Goal: Task Accomplishment & Management: Manage account settings

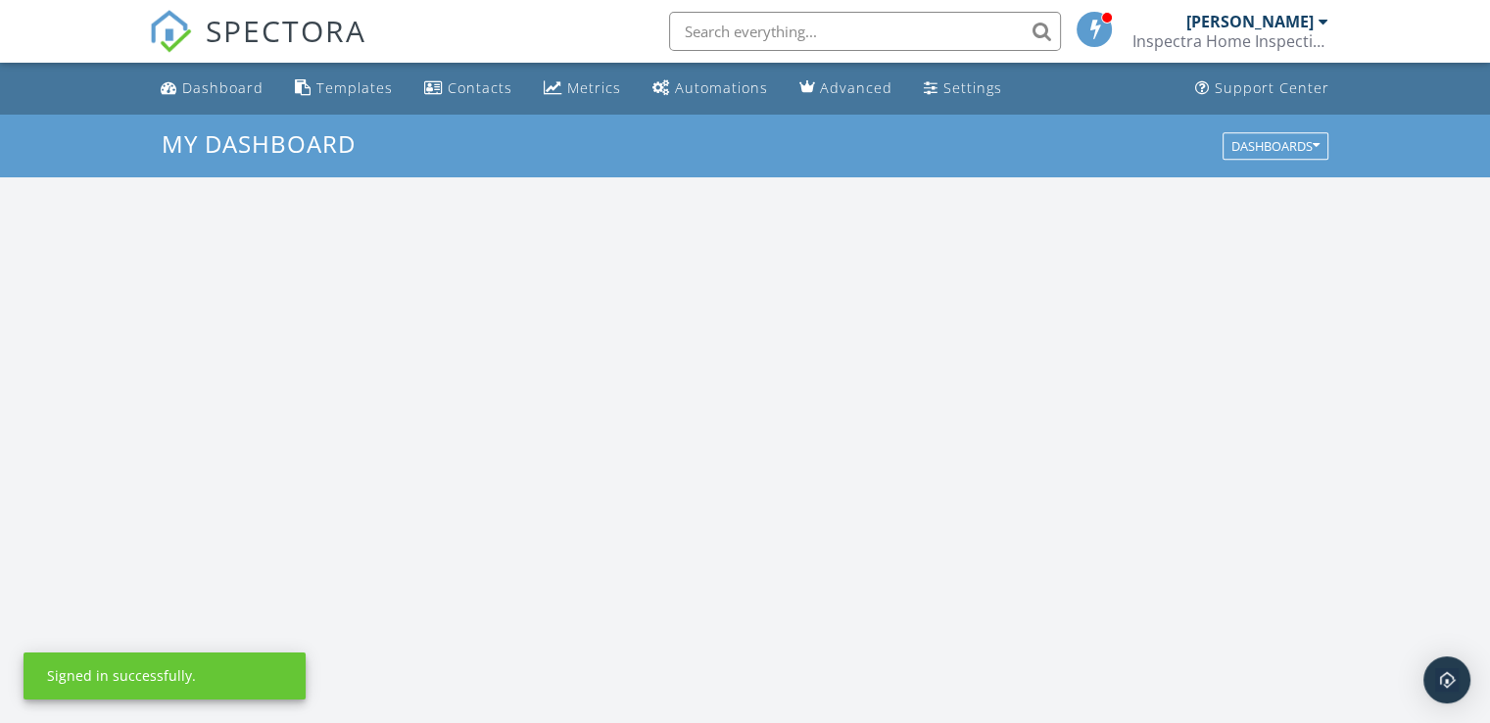
scroll to position [1813, 1520]
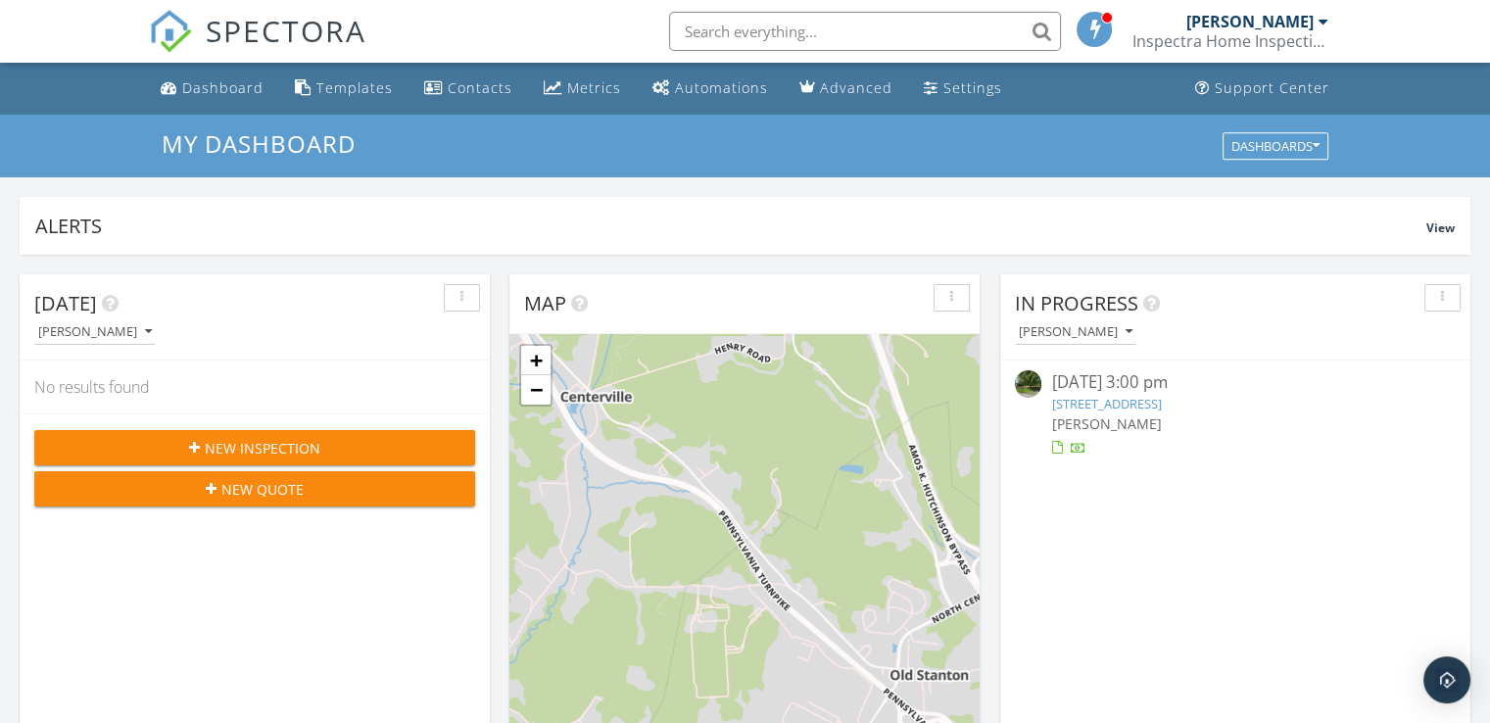
click at [1183, 392] on div "09/24/25 3:00 pm" at bounding box center [1234, 382] width 367 height 24
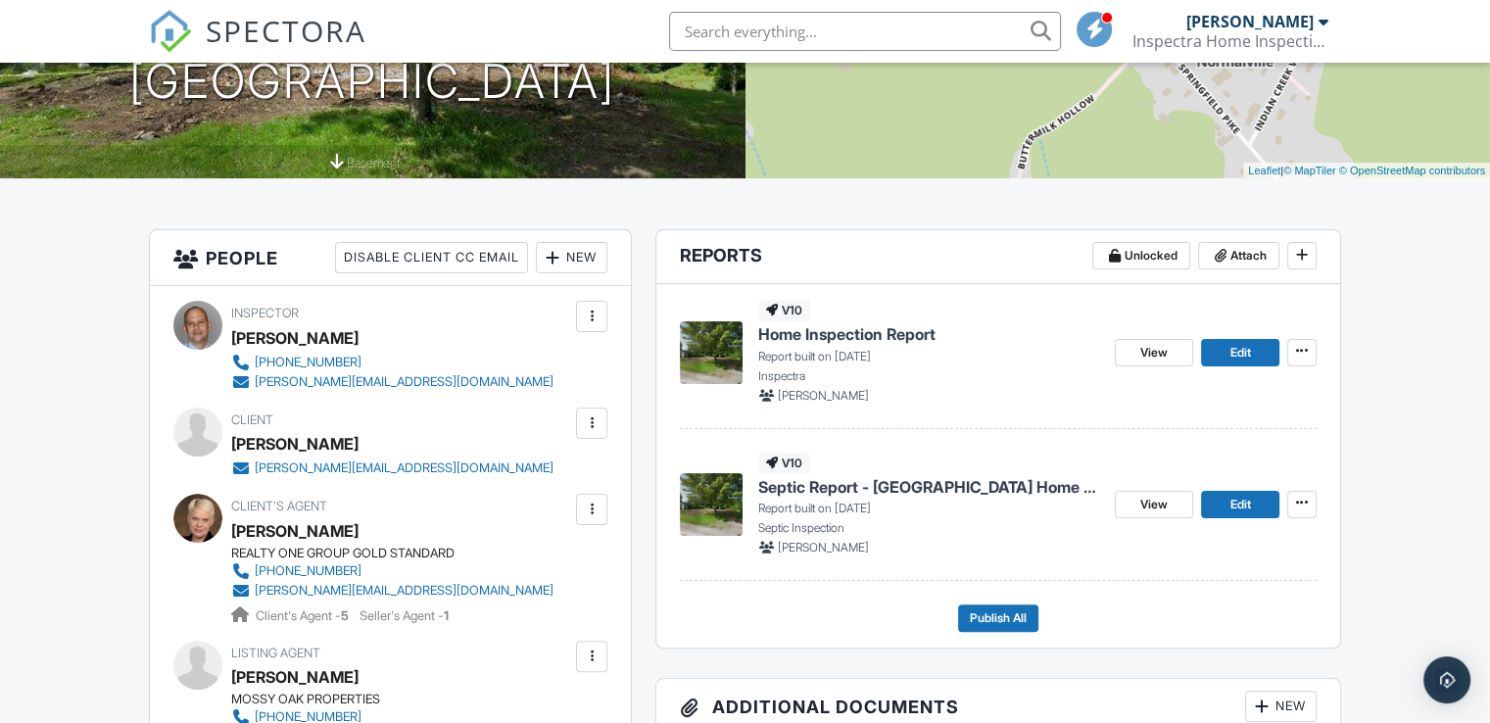
scroll to position [392, 0]
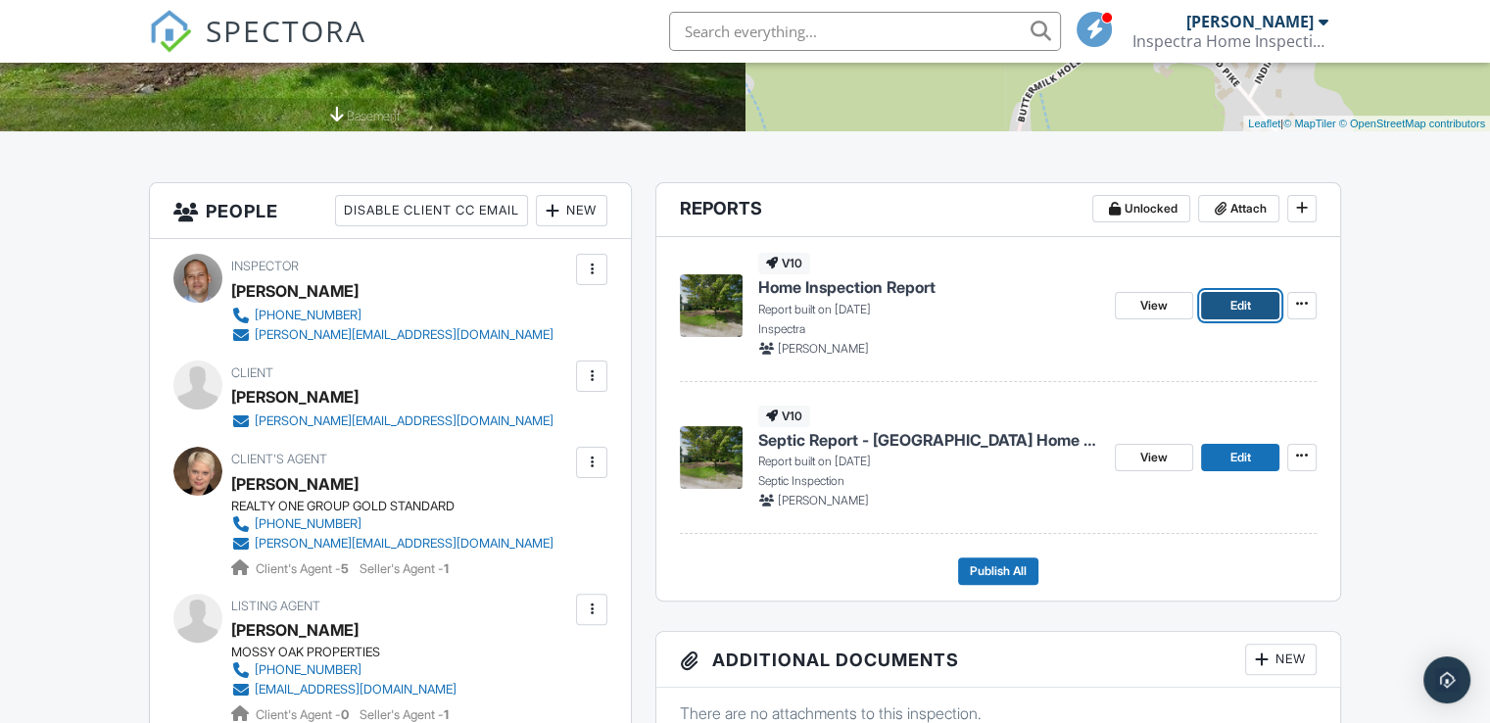
click at [1241, 309] on span "Edit" at bounding box center [1239, 306] width 21 height 20
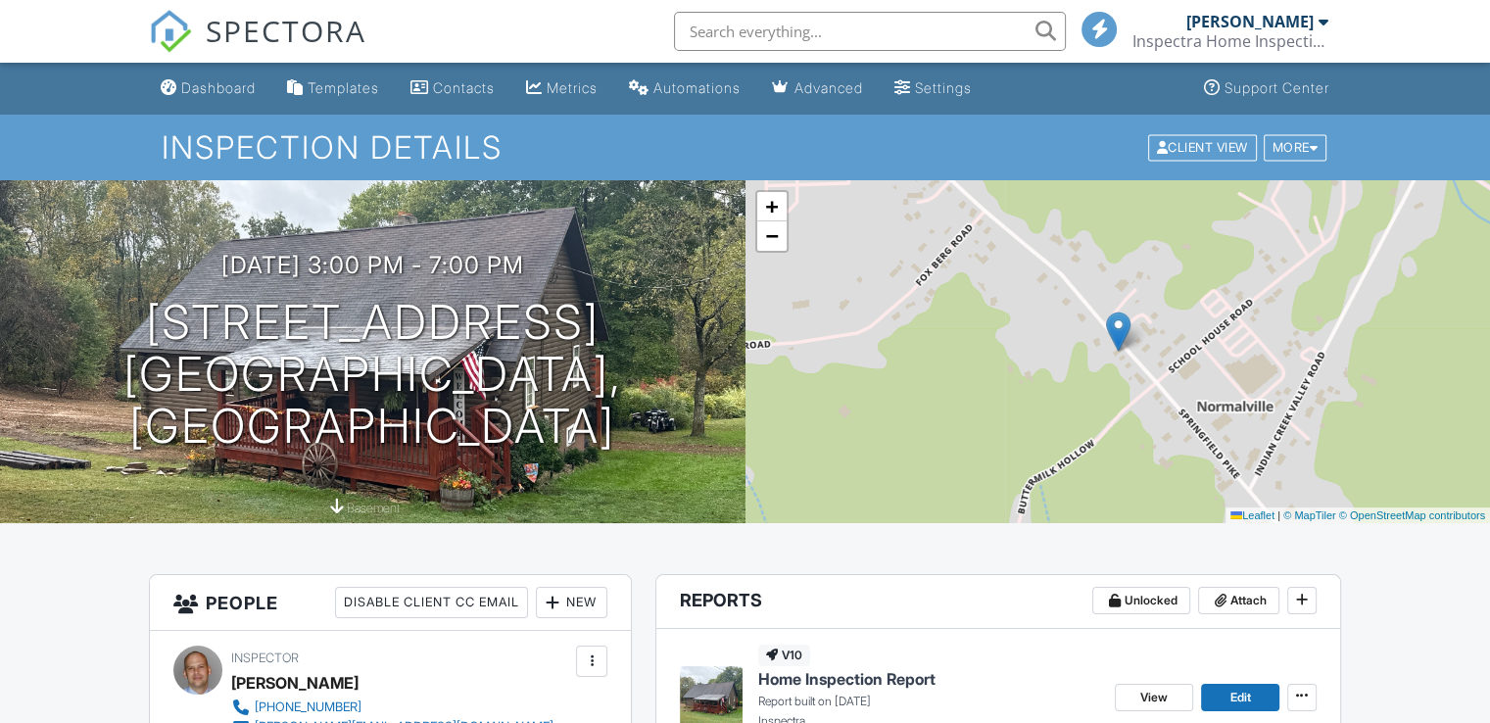
scroll to position [294, 0]
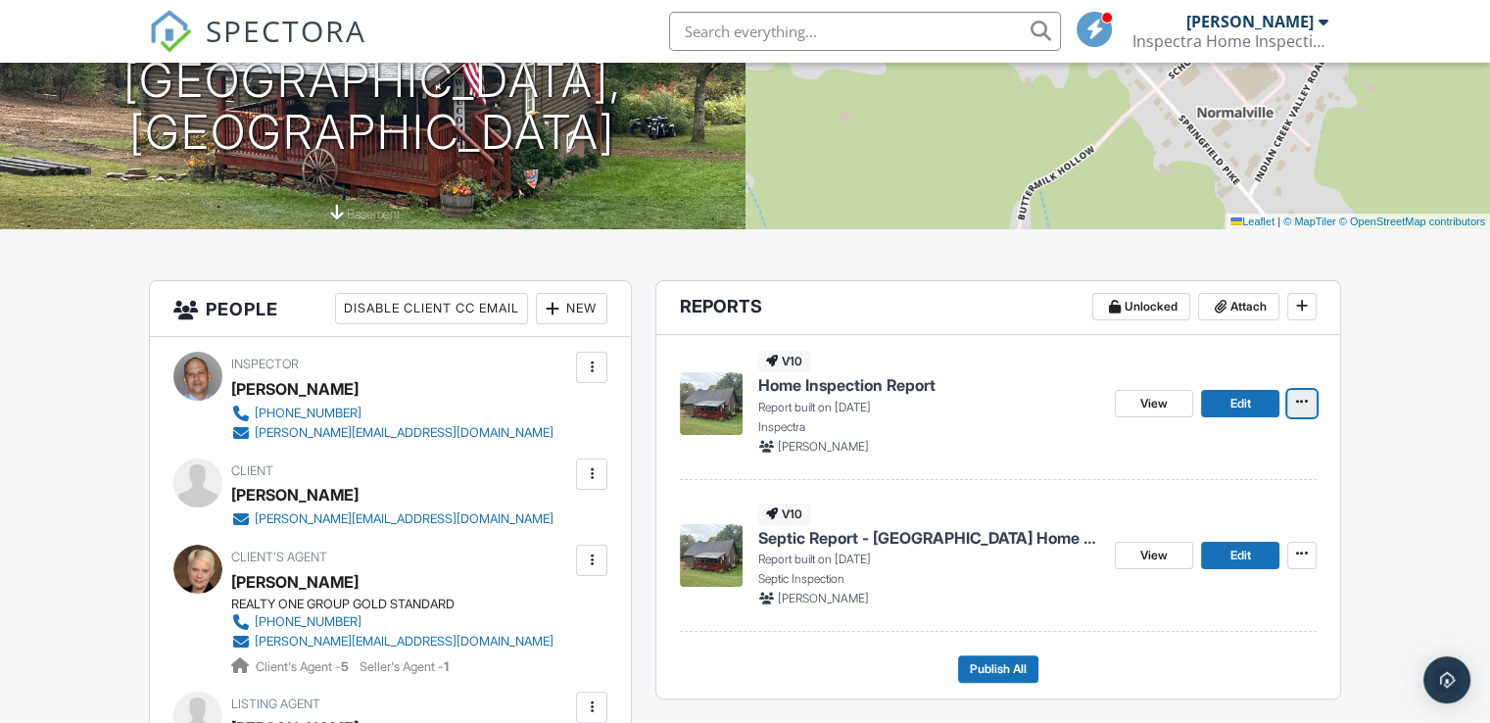
click at [1293, 408] on span at bounding box center [1302, 402] width 20 height 20
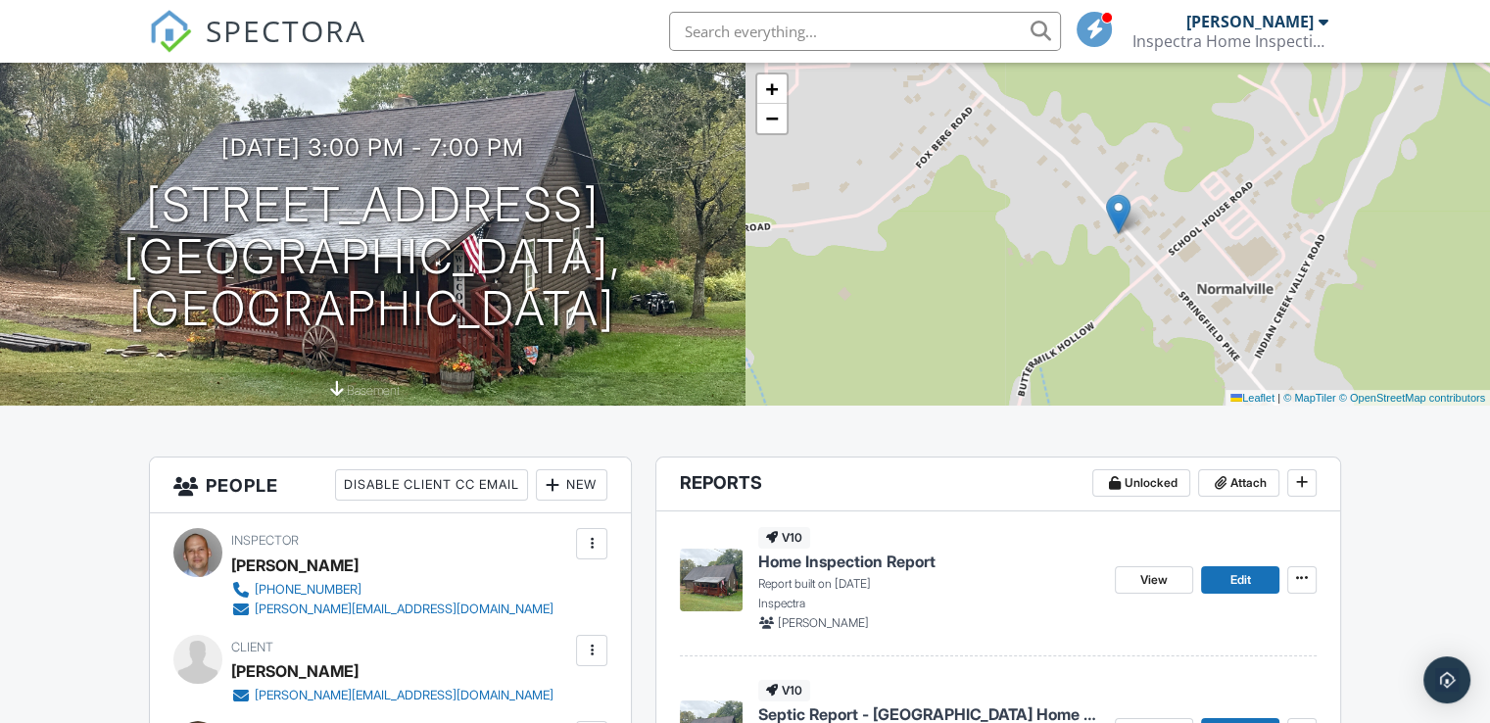
scroll to position [0, 0]
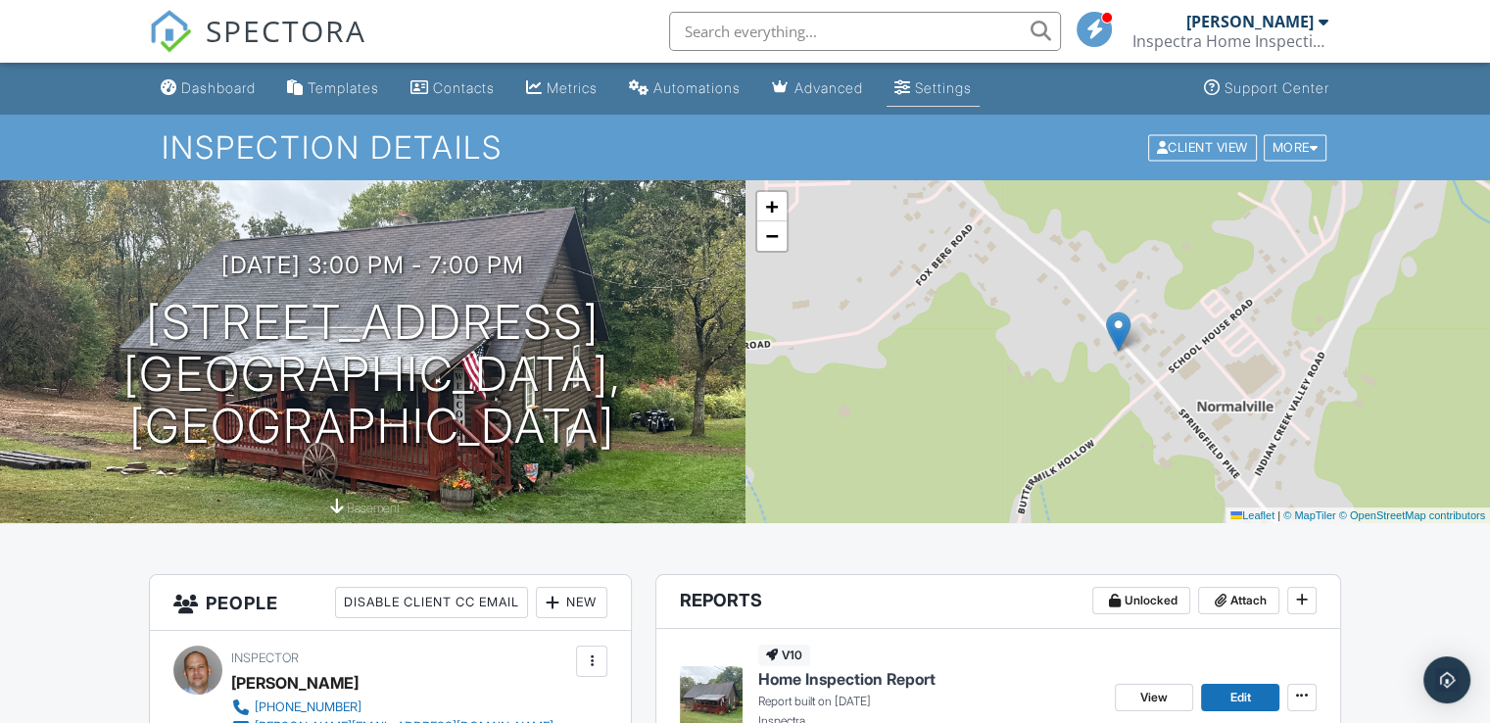
click at [963, 87] on div "Settings" at bounding box center [943, 87] width 57 height 17
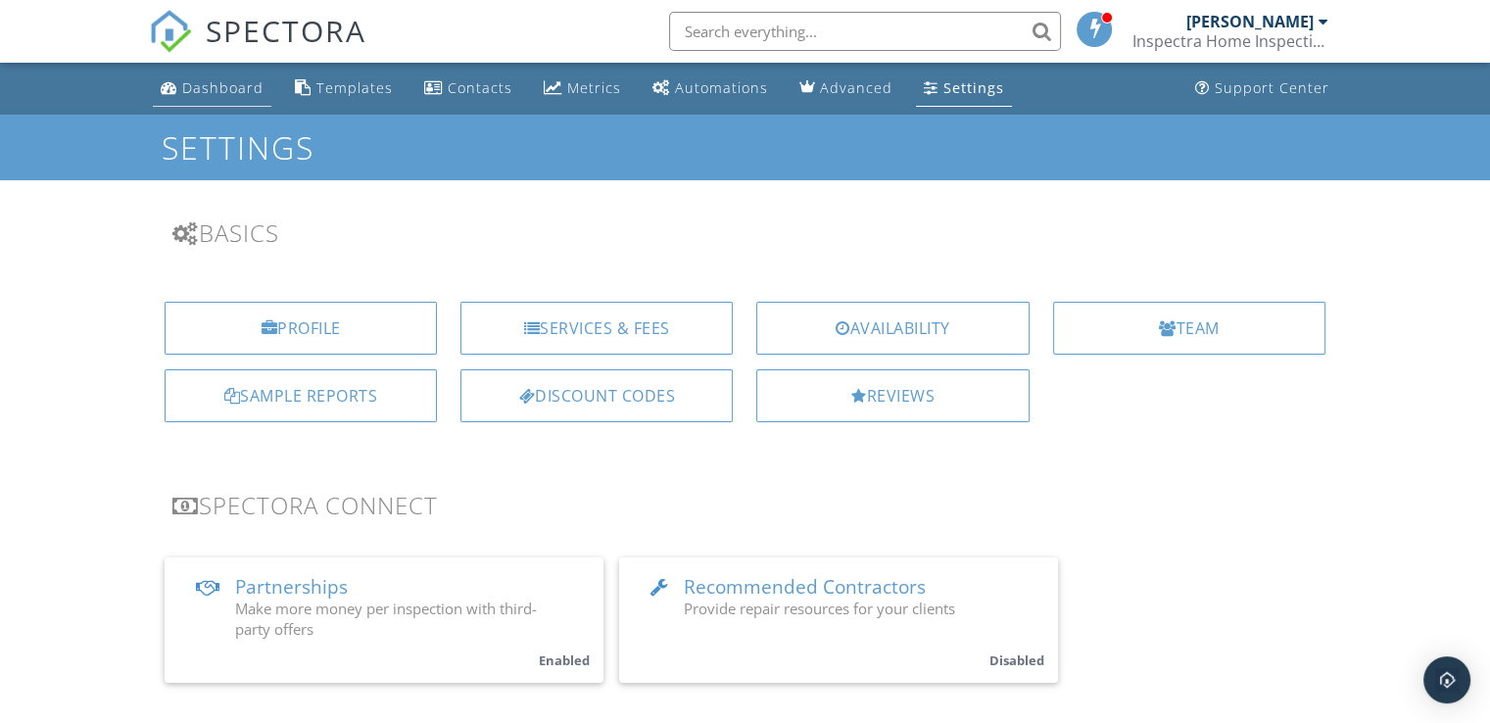
click at [225, 76] on link "Dashboard" at bounding box center [212, 89] width 118 height 36
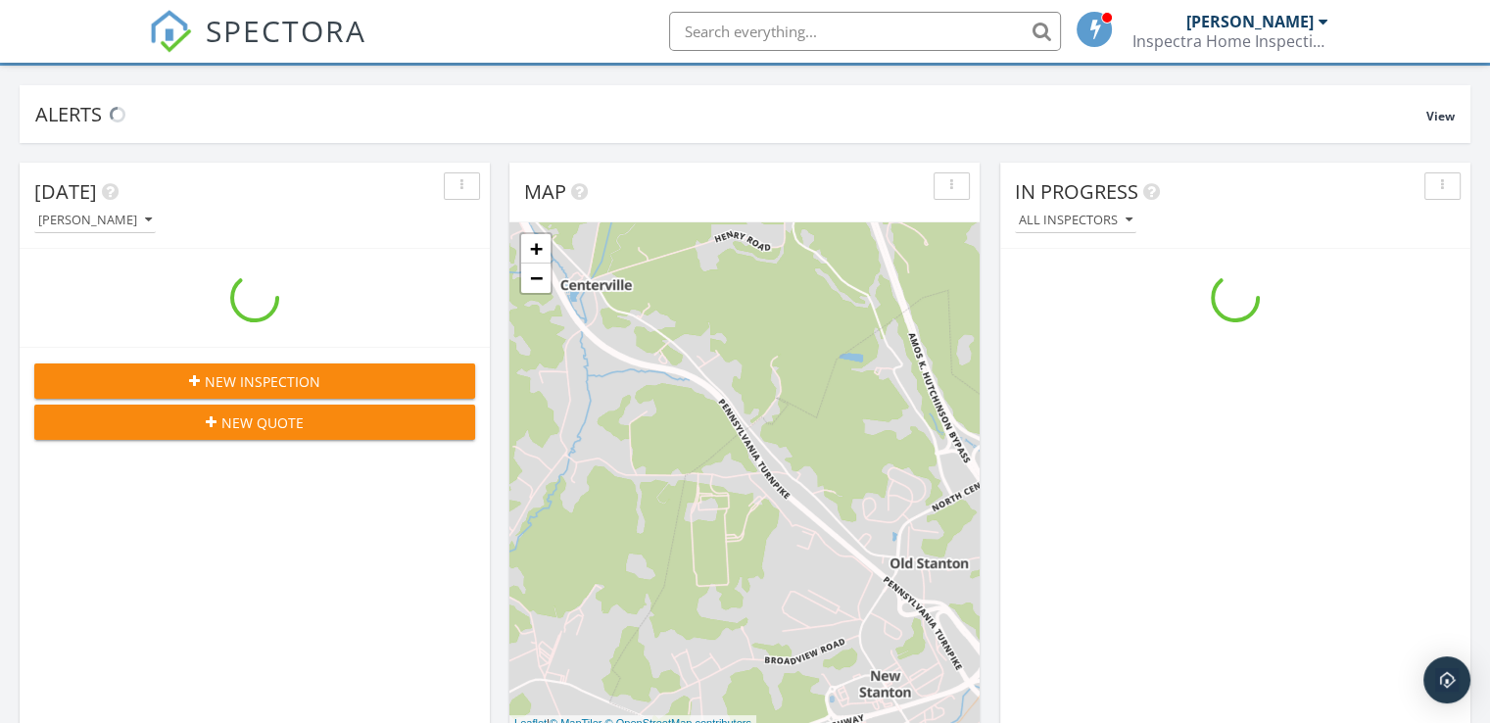
scroll to position [196, 0]
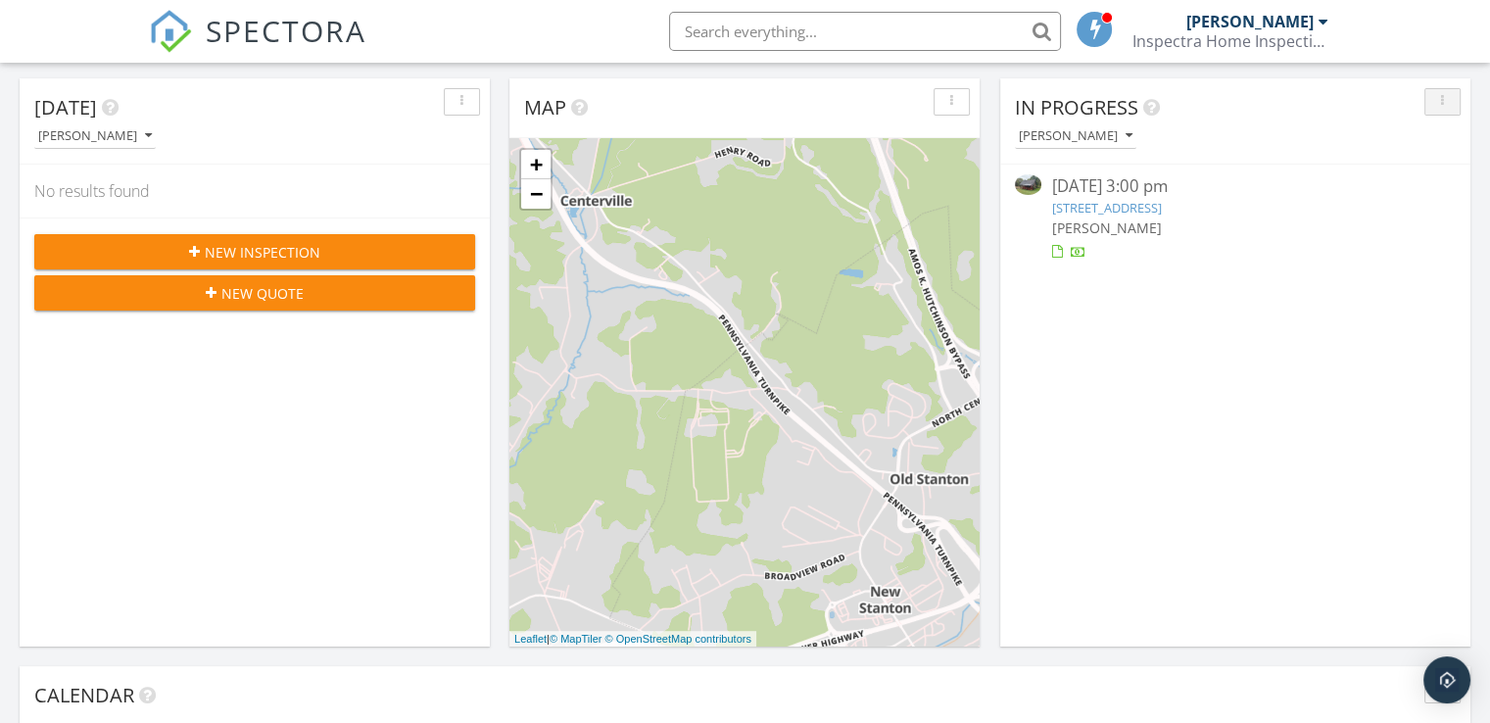
click at [1446, 113] on button "button" at bounding box center [1442, 101] width 36 height 27
click at [1161, 212] on link "[STREET_ADDRESS]" at bounding box center [1106, 208] width 110 height 18
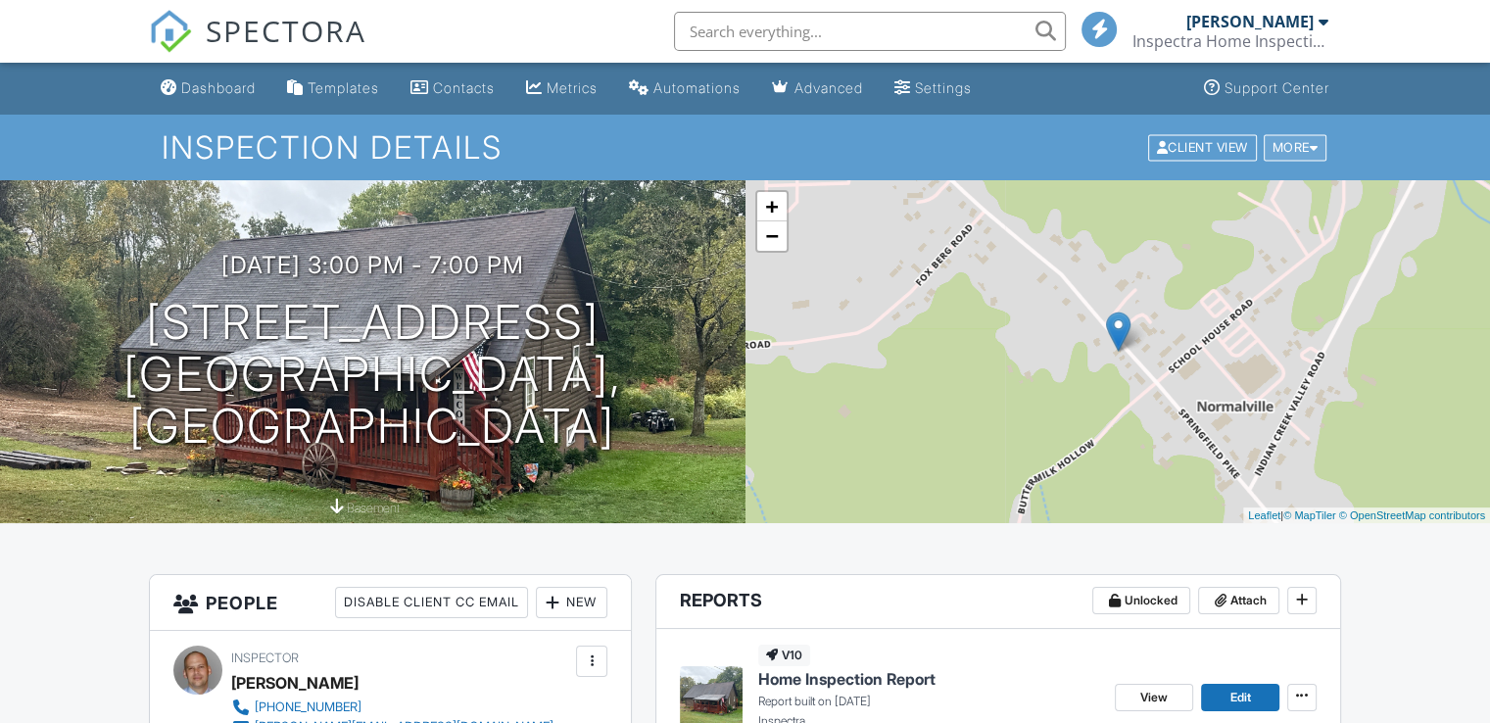
click at [1299, 145] on div "More" at bounding box center [1295, 147] width 64 height 26
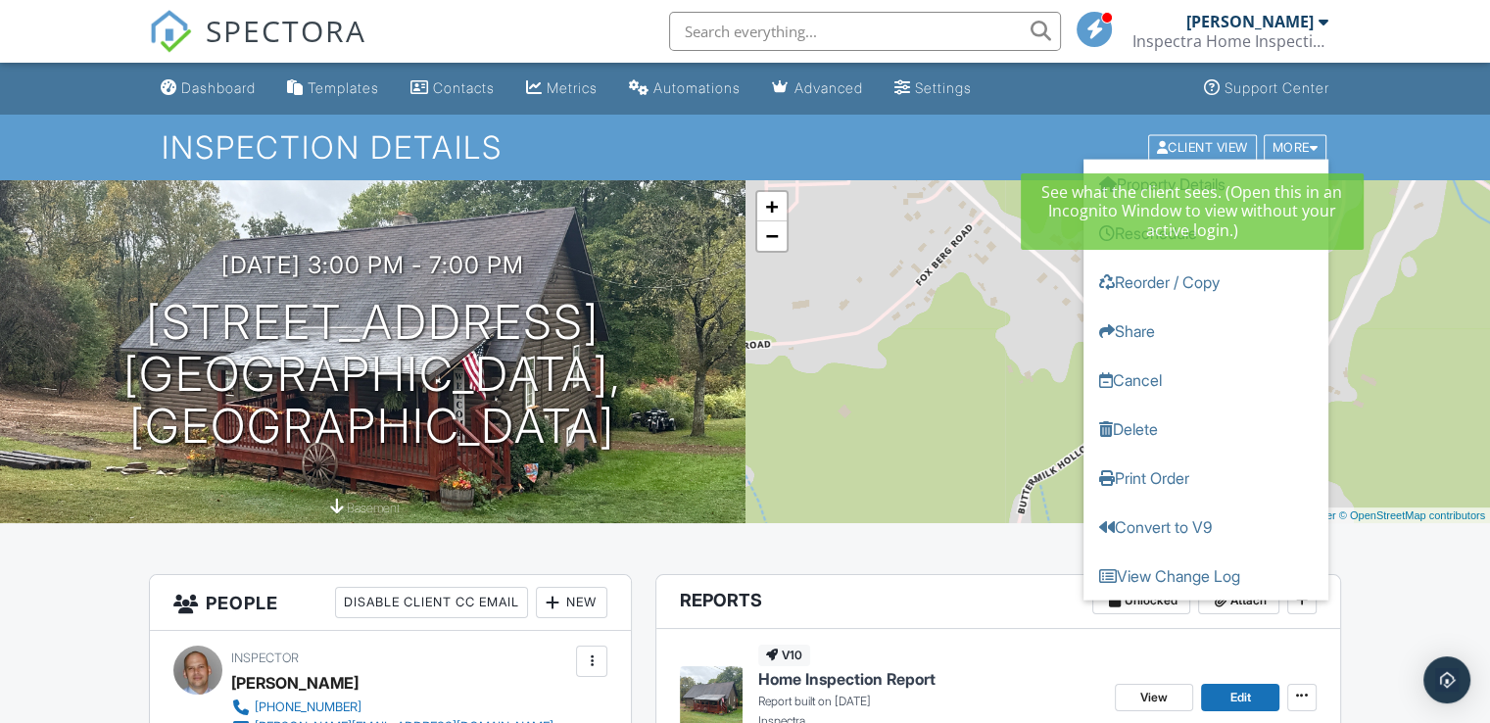
click at [1064, 118] on div "Inspection Details Client View More Property Details Reschedule Reorder / Copy …" at bounding box center [745, 148] width 1490 height 66
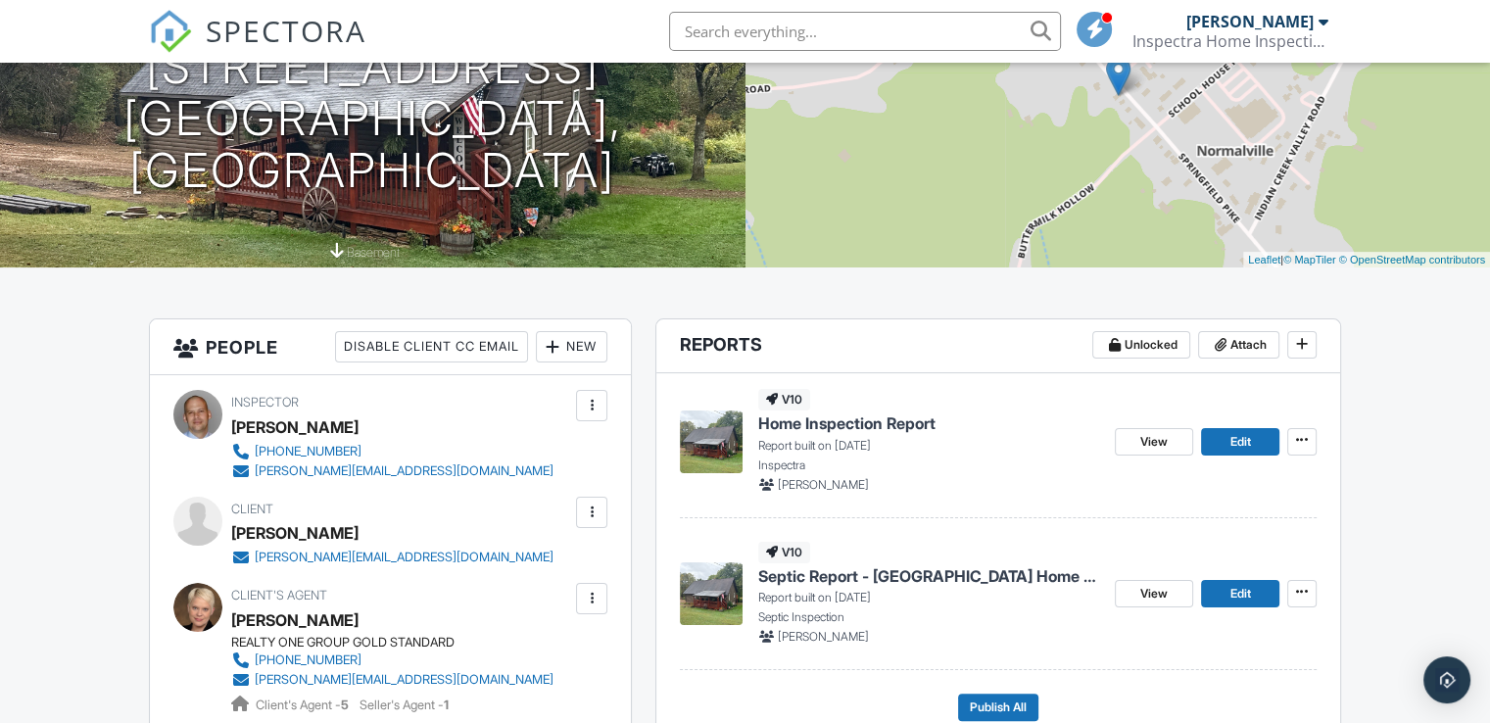
scroll to position [294, 0]
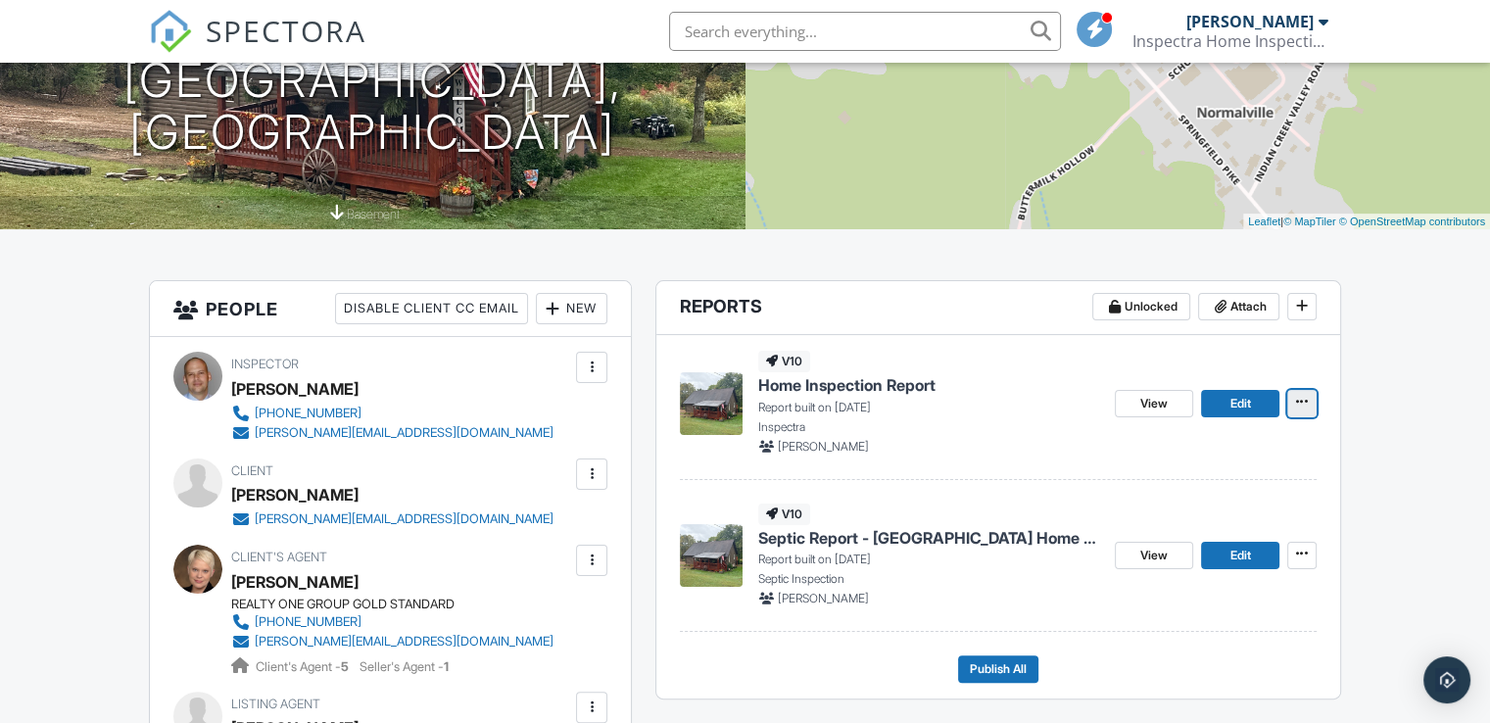
click at [1296, 396] on icon at bounding box center [1302, 402] width 12 height 14
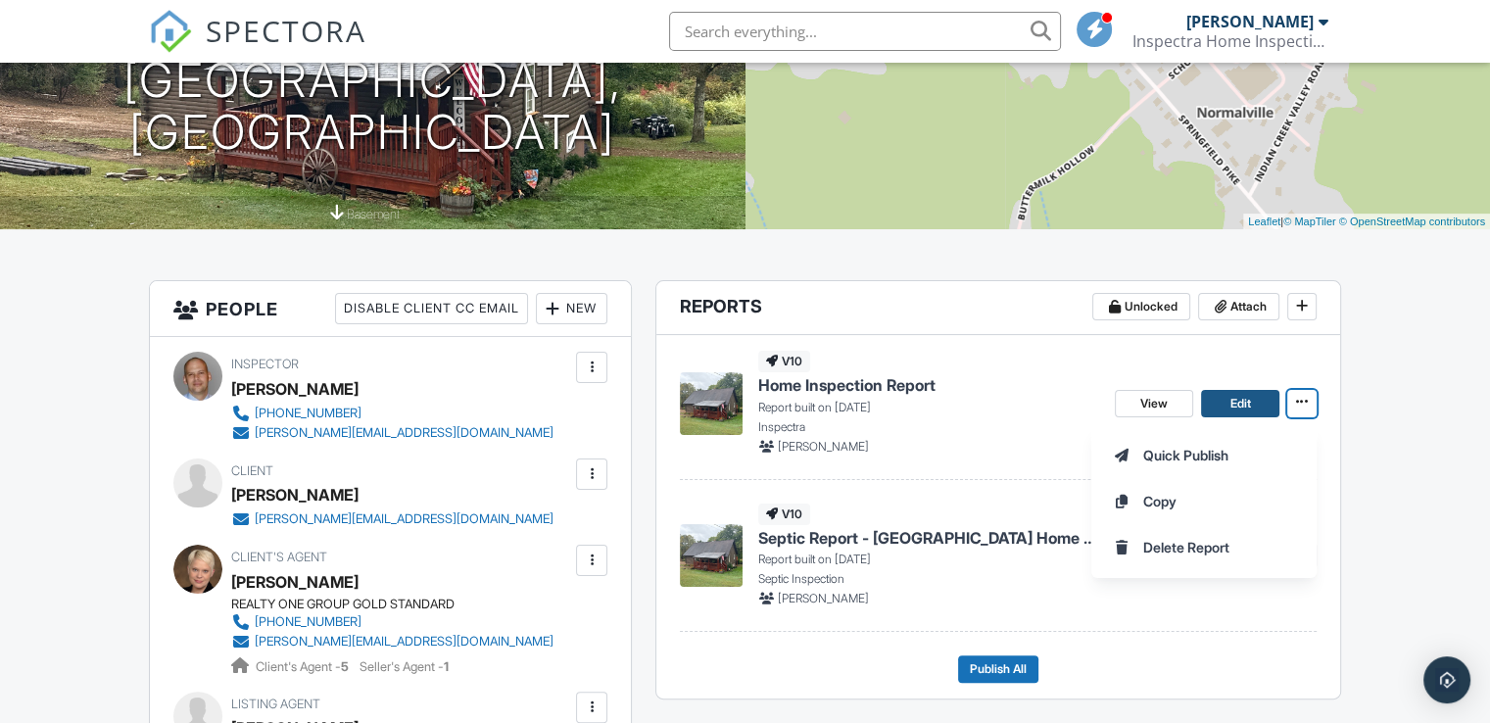
click at [1253, 401] on link "Edit" at bounding box center [1240, 403] width 78 height 27
